Goal: Task Accomplishment & Management: Manage account settings

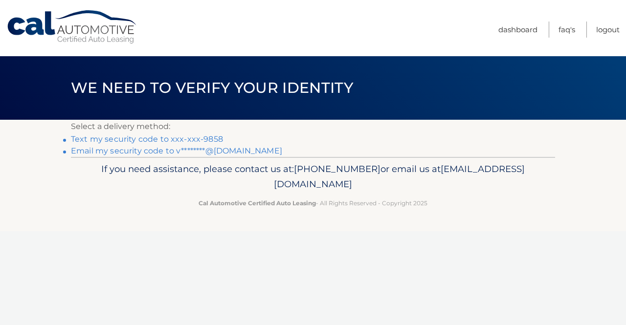
click at [203, 139] on link "Text my security code to xxx-xxx-9858" at bounding box center [147, 139] width 152 height 9
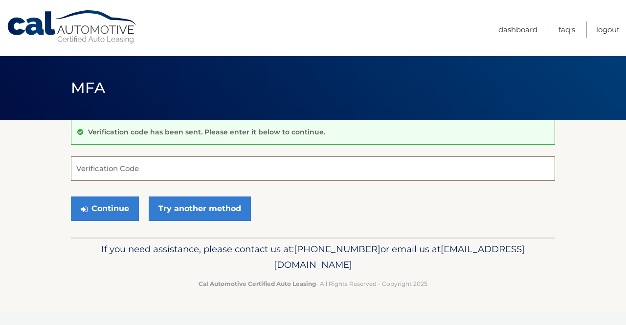
click at [186, 173] on input "Verification Code" at bounding box center [313, 169] width 484 height 24
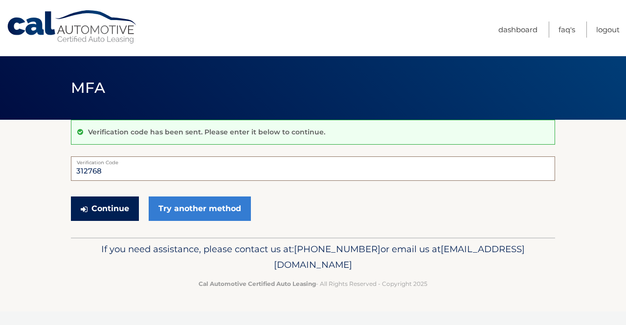
type input "312768"
click at [117, 218] on button "Continue" at bounding box center [105, 209] width 68 height 24
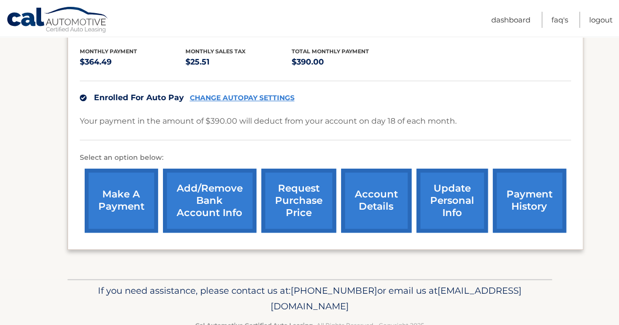
scroll to position [229, 0]
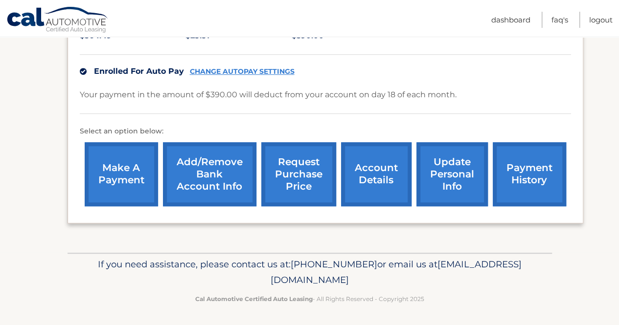
click at [361, 197] on link "account details" at bounding box center [376, 174] width 70 height 64
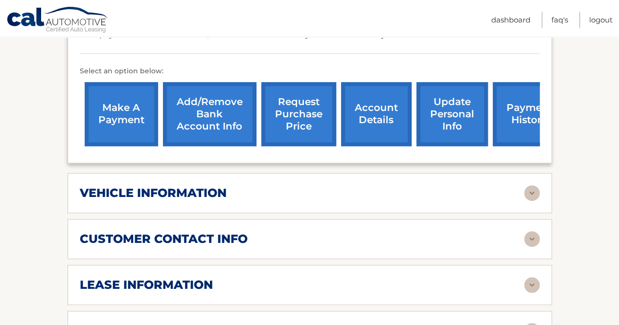
scroll to position [423, 0]
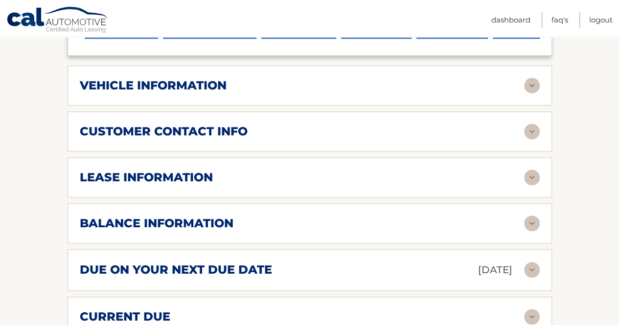
click at [532, 78] on img at bounding box center [532, 86] width 16 height 16
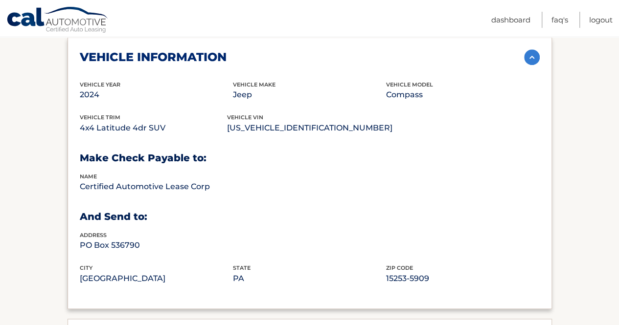
scroll to position [451, 0]
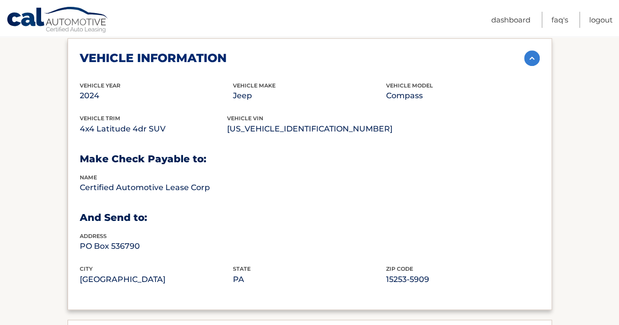
click at [378, 276] on div "city Pittsburgh state PA zip code 15253-5909" at bounding box center [310, 281] width 460 height 33
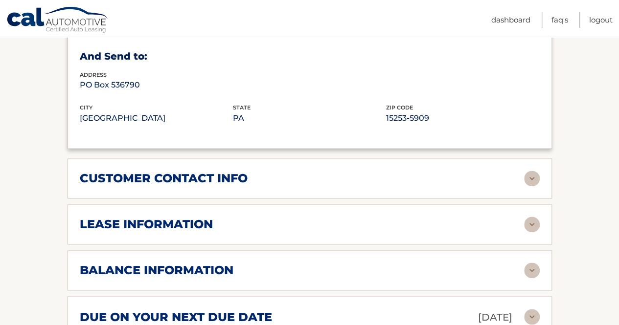
scroll to position [615, 0]
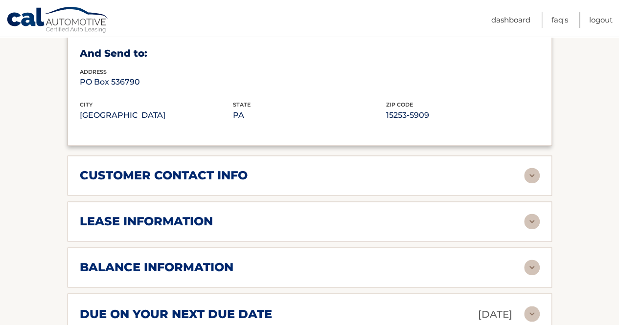
click at [531, 214] on img at bounding box center [532, 222] width 16 height 16
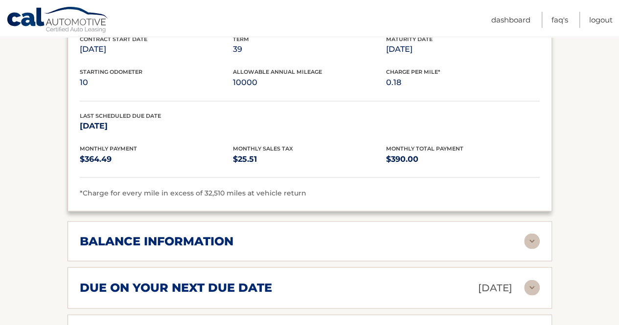
scroll to position [825, 0]
click at [531, 233] on img at bounding box center [532, 241] width 16 height 16
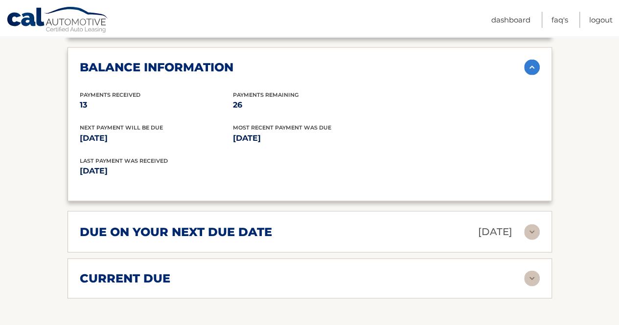
scroll to position [1001, 0]
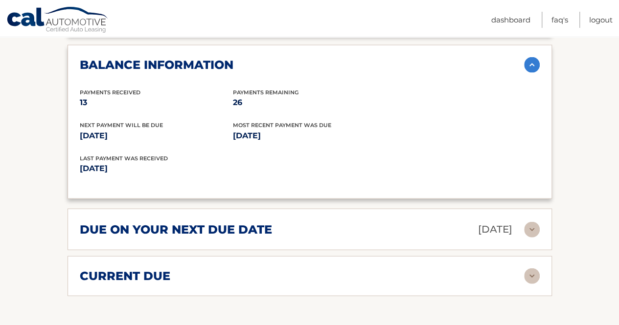
click at [529, 269] on img at bounding box center [532, 277] width 16 height 16
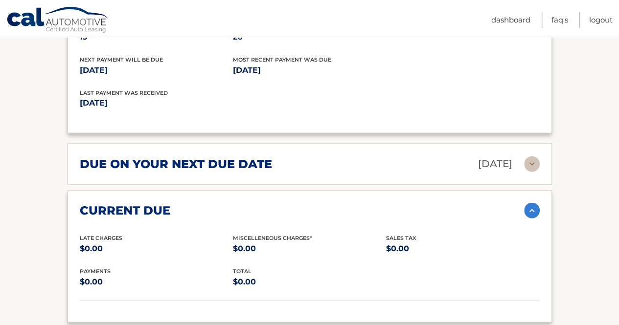
scroll to position [1066, 0]
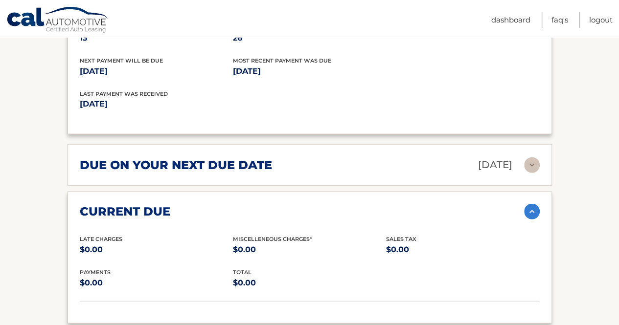
click at [535, 158] on img at bounding box center [532, 166] width 16 height 16
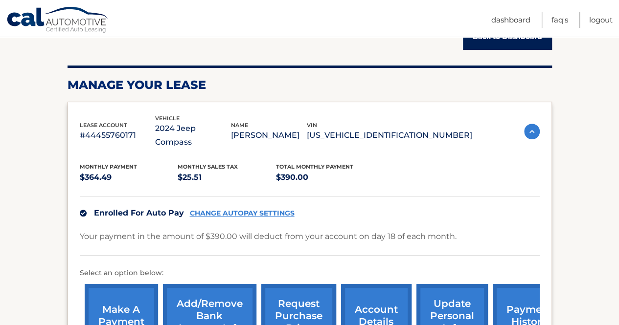
scroll to position [290, 0]
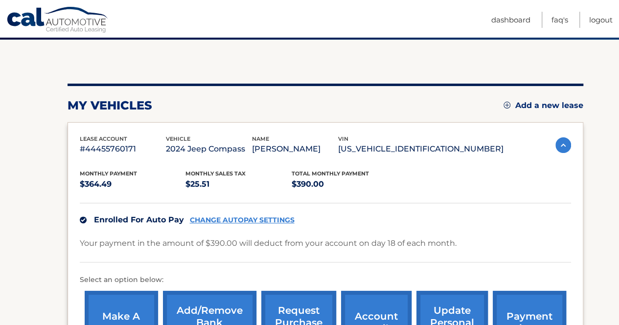
scroll to position [67, 0]
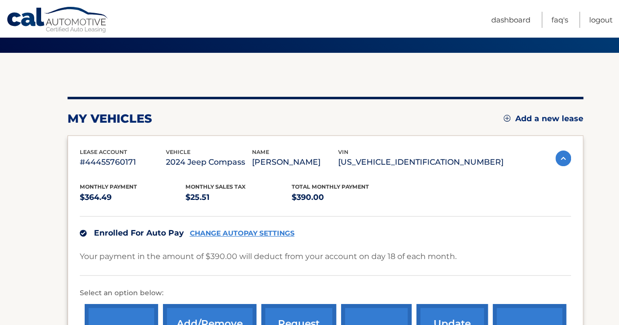
click at [439, 161] on p "[US_VEHICLE_IDENTIFICATION_NUMBER]" at bounding box center [420, 163] width 165 height 14
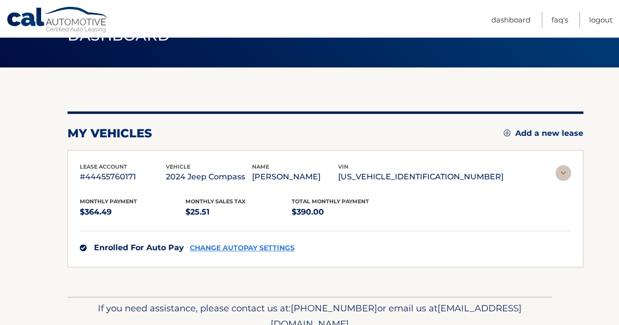
click at [439, 161] on div "lease account #44455760171 vehicle 2024 Jeep Compass name [PERSON_NAME] vin [US…" at bounding box center [326, 208] width 516 height 117
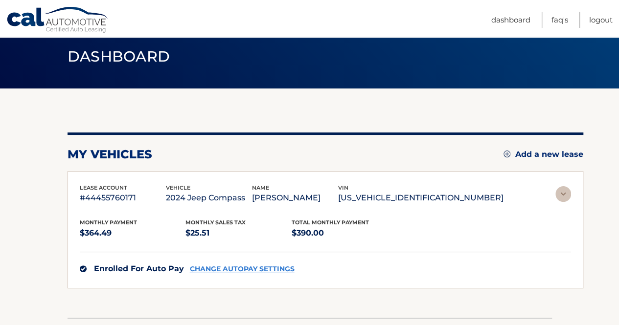
scroll to position [26, 0]
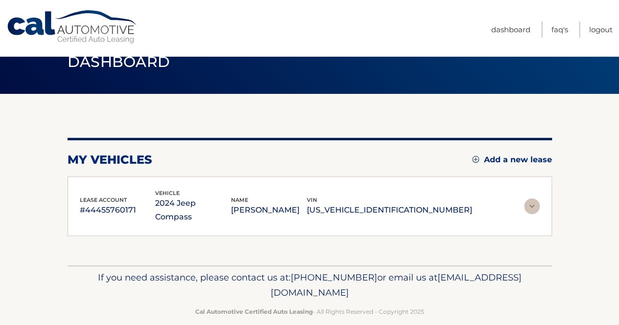
click at [402, 205] on p "[US_VEHICLE_IDENTIFICATION_NUMBER]" at bounding box center [389, 211] width 165 height 14
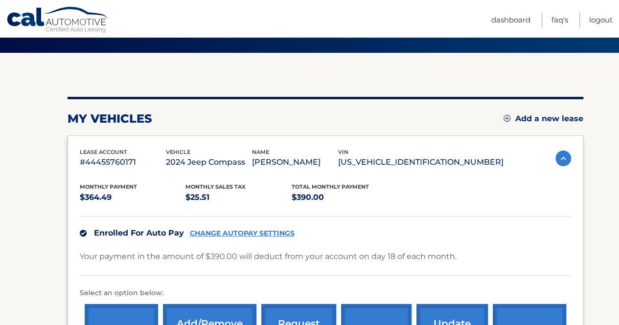
click at [413, 162] on p "[US_VEHICLE_IDENTIFICATION_NUMBER]" at bounding box center [420, 163] width 165 height 14
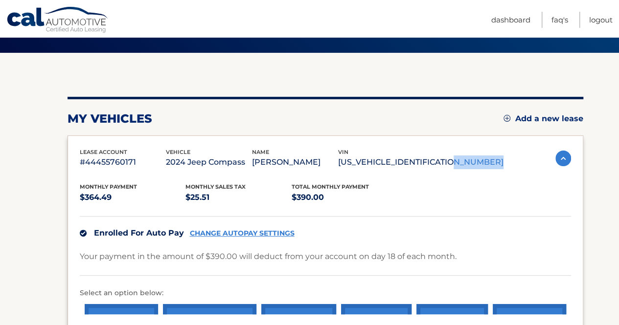
click at [413, 162] on p "[US_VEHICLE_IDENTIFICATION_NUMBER]" at bounding box center [420, 163] width 165 height 14
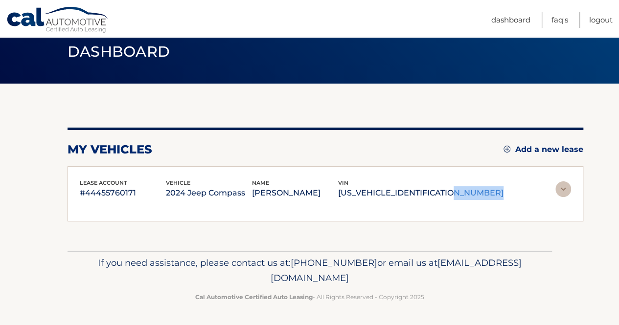
scroll to position [26, 0]
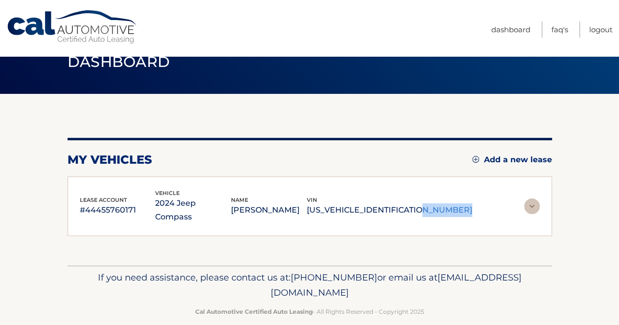
drag, startPoint x: 413, startPoint y: 162, endPoint x: 393, endPoint y: 202, distance: 44.2
copy div "[US_VEHICLE_IDENTIFICATION_NUMBER]"
